Goal: Obtain resource: Download file/media

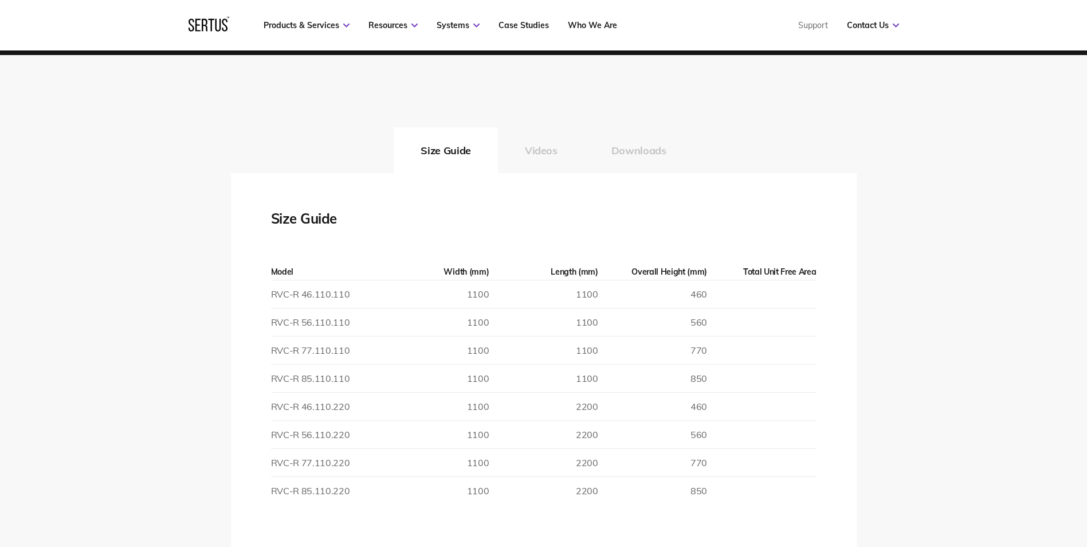
scroll to position [1719, 0]
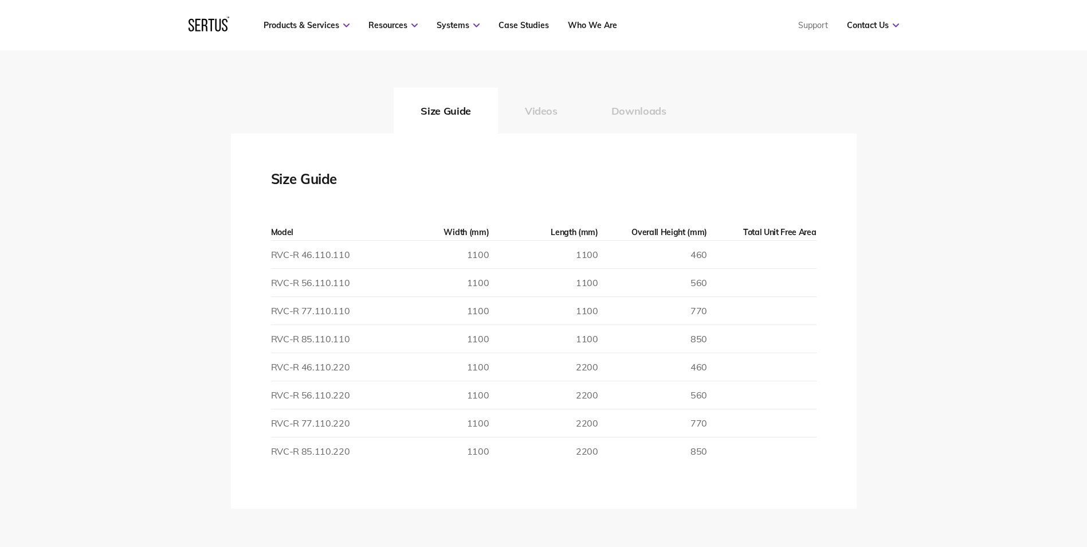
click at [539, 111] on button "Videos" at bounding box center [541, 111] width 87 height 46
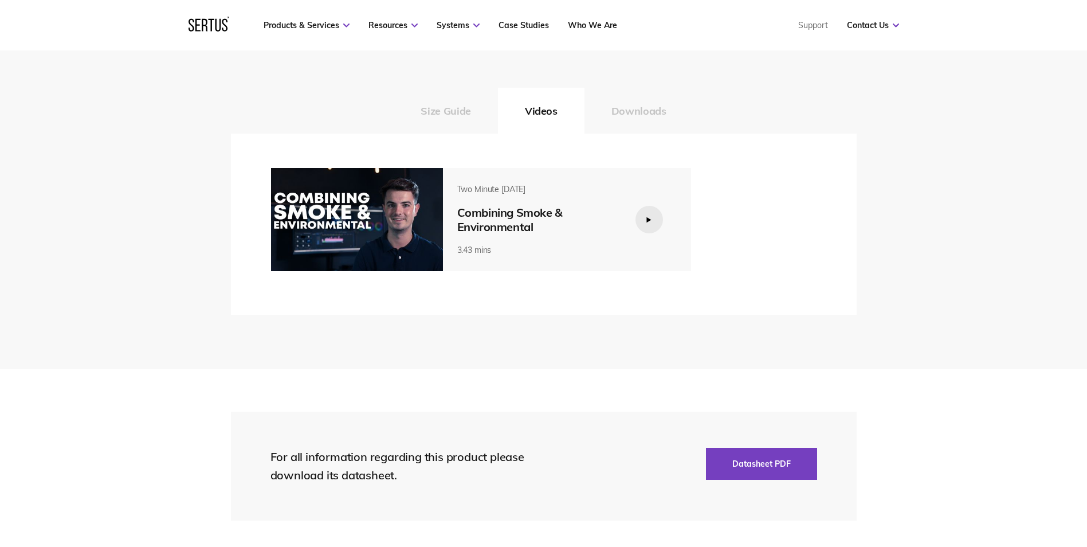
click at [479, 203] on div "Two Minute [DATE] Combining Smoke & Environmental 3.43 mins" at bounding box center [537, 219] width 160 height 71
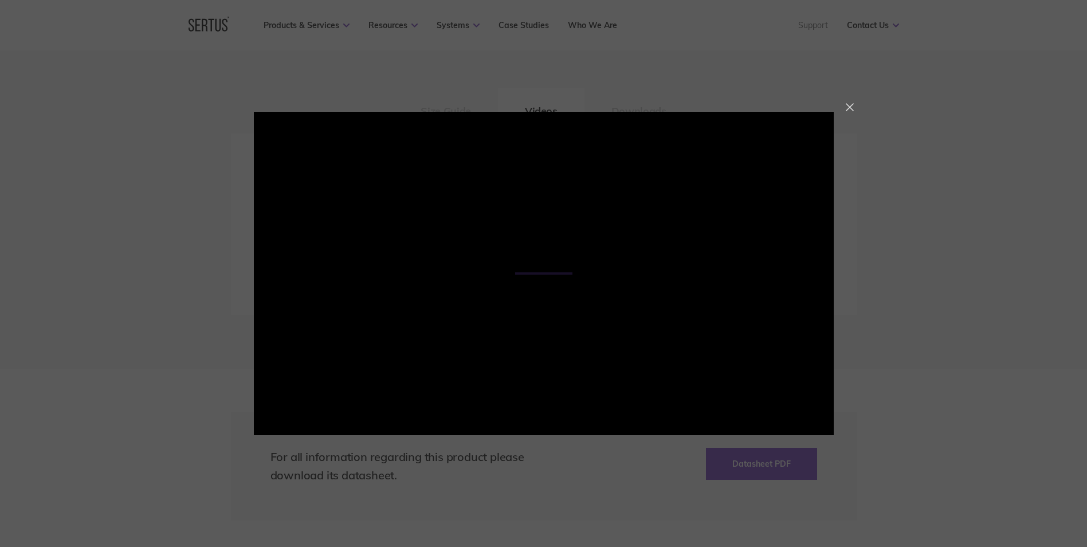
click at [852, 103] on div at bounding box center [850, 107] width 8 height 8
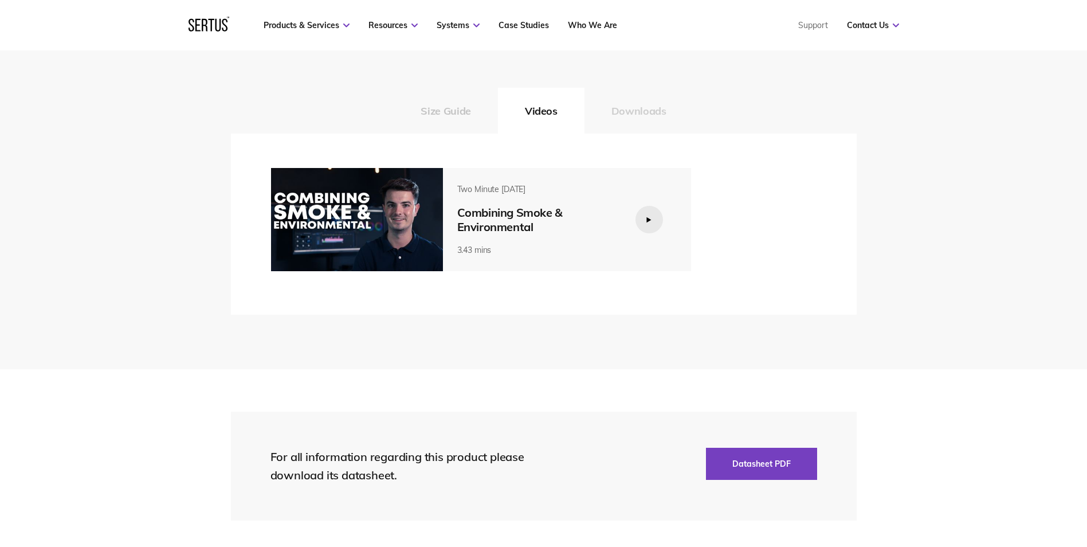
click at [632, 120] on button "Downloads" at bounding box center [638, 111] width 109 height 46
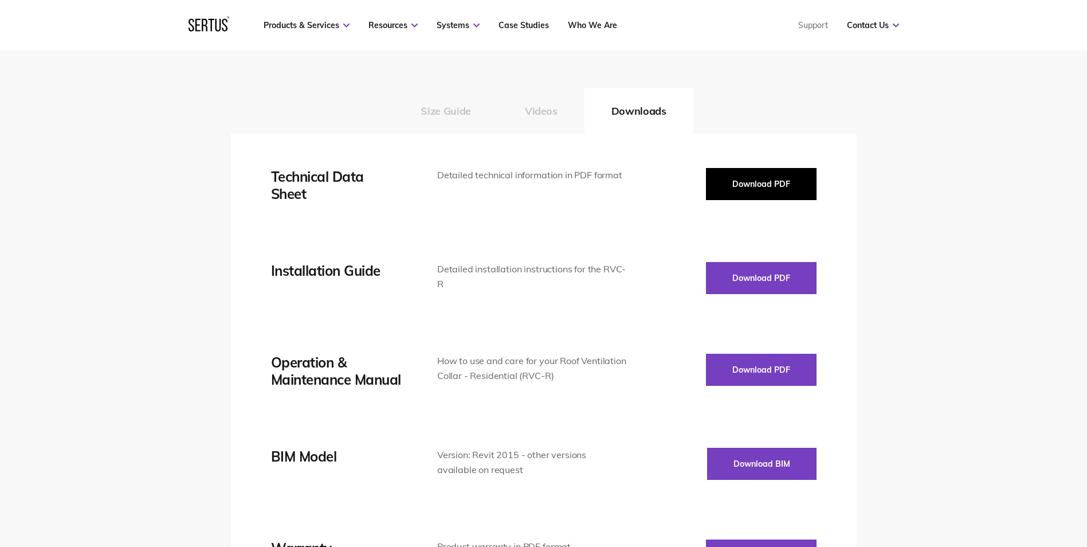
click at [737, 184] on button "Download PDF" at bounding box center [761, 184] width 111 height 32
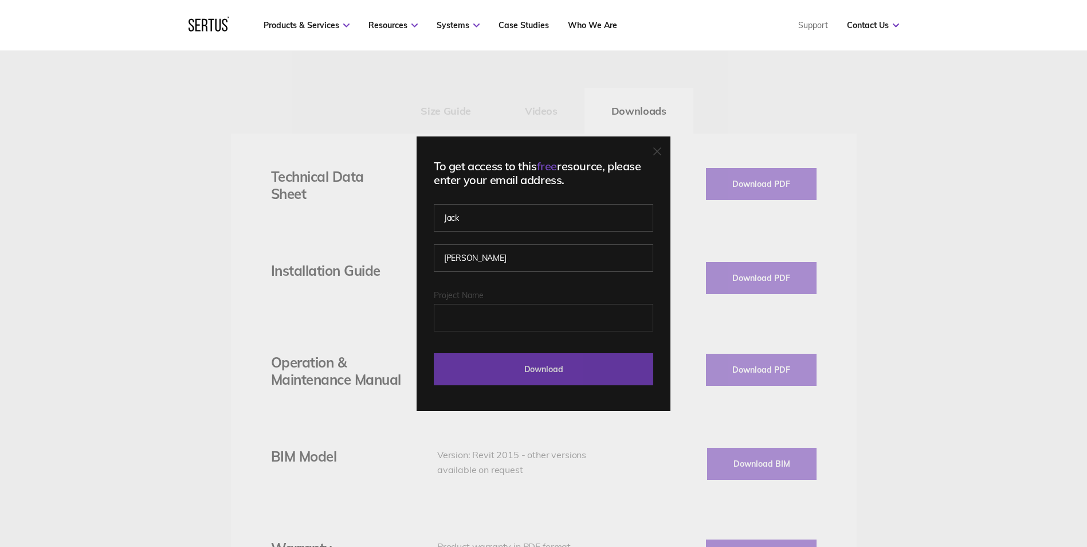
click at [572, 374] on input "Download" at bounding box center [543, 369] width 219 height 32
